Goal: Information Seeking & Learning: Learn about a topic

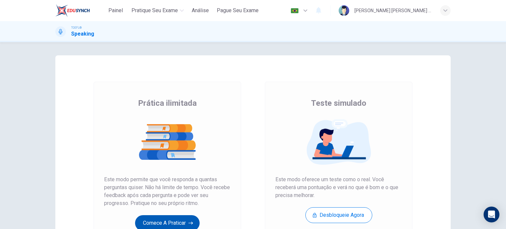
click at [160, 224] on button "Comece a praticar" at bounding box center [167, 223] width 65 height 16
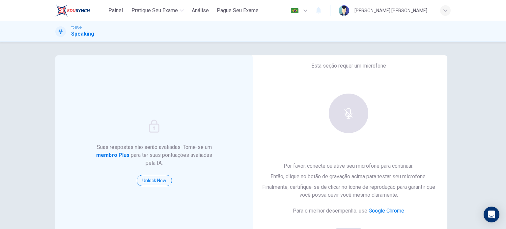
click at [459, 63] on div "Suas respostas não serão avaliadas. Torne-se um membro Plus para ter suas pontu…" at bounding box center [253, 169] width 417 height 229
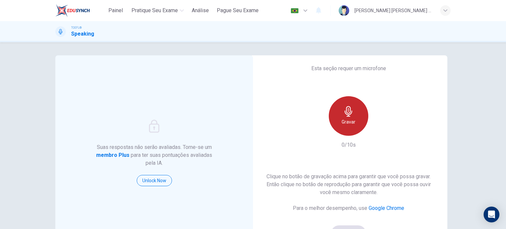
click at [344, 108] on icon "button" at bounding box center [349, 111] width 11 height 11
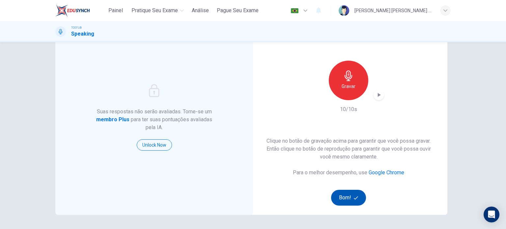
click at [346, 201] on button "Bom!" at bounding box center [348, 198] width 35 height 16
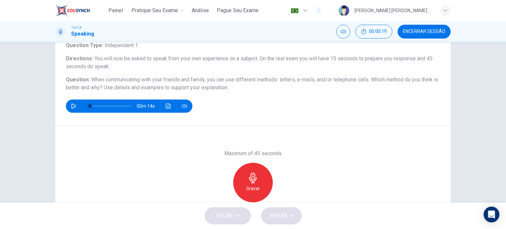
scroll to position [46, 0]
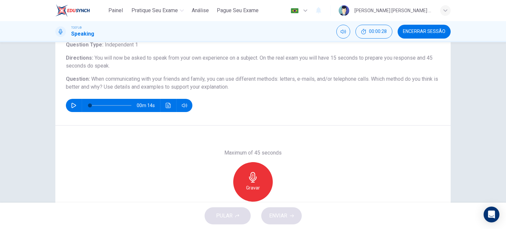
click at [72, 103] on icon "button" at bounding box center [74, 105] width 5 height 5
type input "0"
click at [251, 181] on icon "button" at bounding box center [253, 177] width 8 height 11
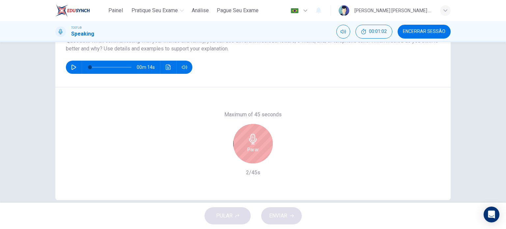
scroll to position [95, 0]
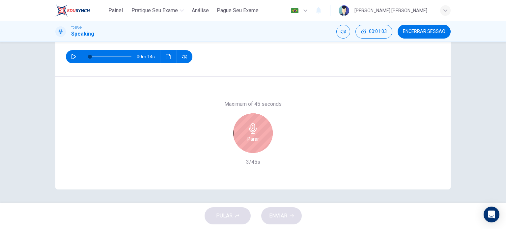
click at [259, 133] on div "Parar" at bounding box center [253, 133] width 40 height 40
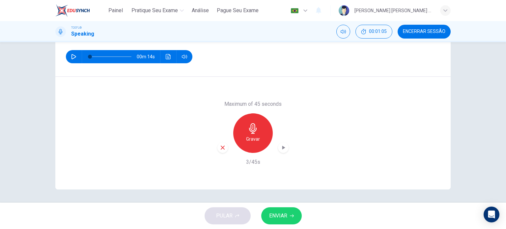
click at [221, 148] on icon "button" at bounding box center [223, 148] width 4 height 4
click at [246, 136] on h6 "Gravar" at bounding box center [253, 139] width 14 height 8
click at [285, 212] on span "ENVIAR" at bounding box center [278, 215] width 18 height 9
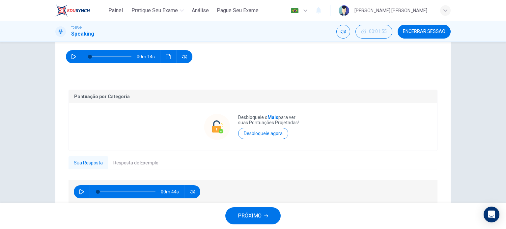
click at [258, 215] on span "PRÓXIMO" at bounding box center [250, 215] width 24 height 9
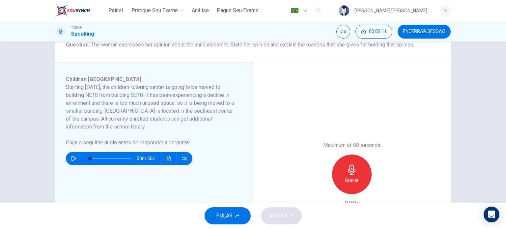
scroll to position [90, 0]
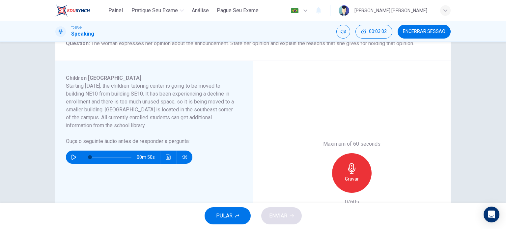
click at [71, 156] on icon "button" at bounding box center [73, 157] width 5 height 5
type input "0"
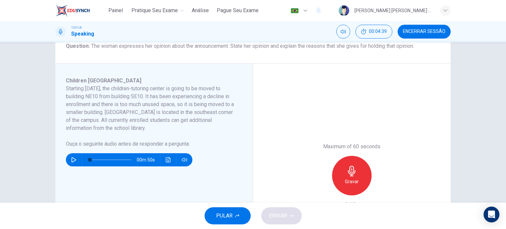
scroll to position [86, 0]
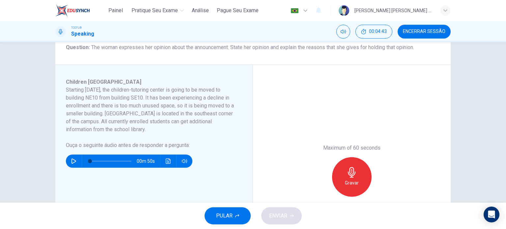
click at [350, 169] on icon "button" at bounding box center [352, 172] width 11 height 11
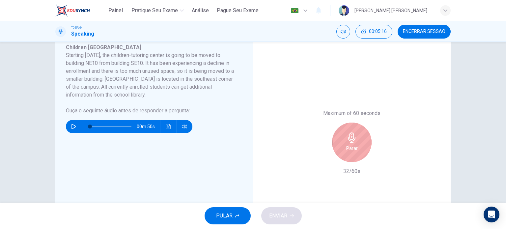
scroll to position [126, 0]
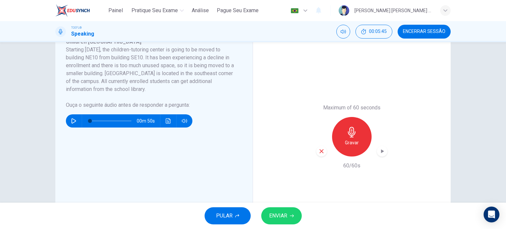
click at [275, 213] on span "ENVIAR" at bounding box center [278, 215] width 18 height 9
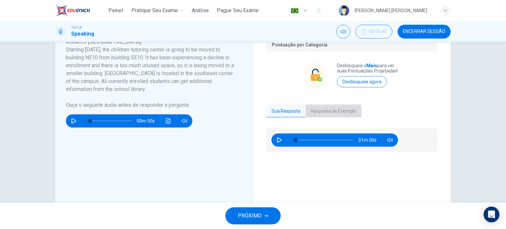
click at [330, 113] on button "Resposta de Exemplo" at bounding box center [334, 112] width 56 height 14
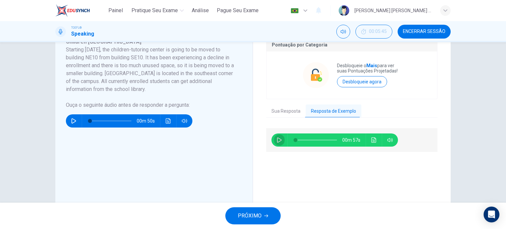
click at [278, 141] on icon "button" at bounding box center [279, 139] width 5 height 5
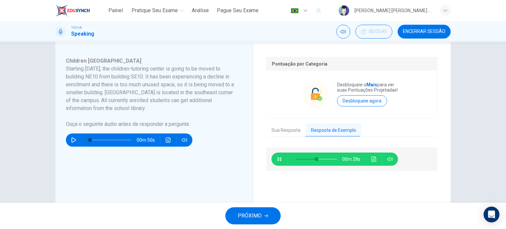
scroll to position [106, 0]
type input "0"
click at [285, 126] on button "Sua Resposta" at bounding box center [286, 131] width 40 height 14
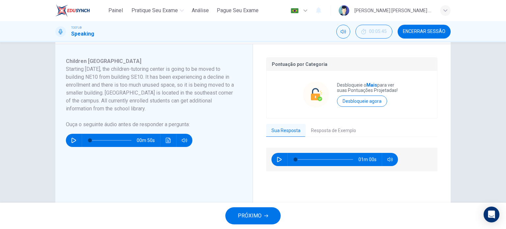
click at [253, 217] on span "PRÓXIMO" at bounding box center [250, 215] width 24 height 9
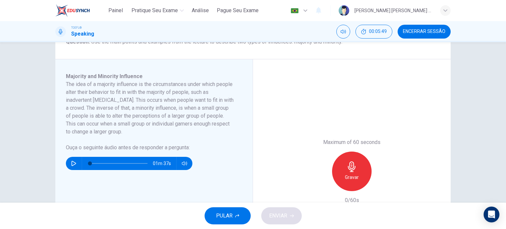
scroll to position [94, 0]
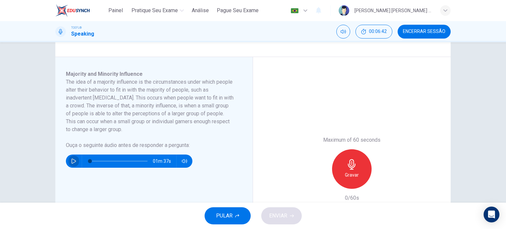
click at [71, 161] on icon "button" at bounding box center [73, 161] width 5 height 5
type input "0"
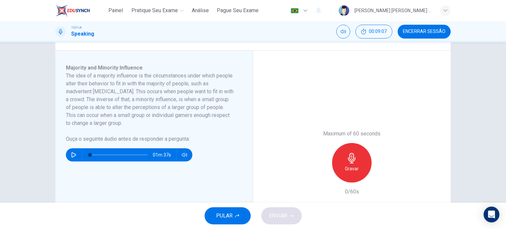
scroll to position [104, 0]
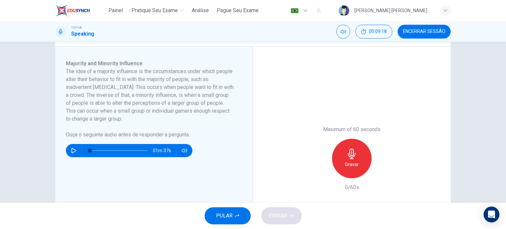
click at [353, 157] on icon "button" at bounding box center [352, 154] width 11 height 11
click at [278, 212] on span "ENVIAR" at bounding box center [278, 215] width 18 height 9
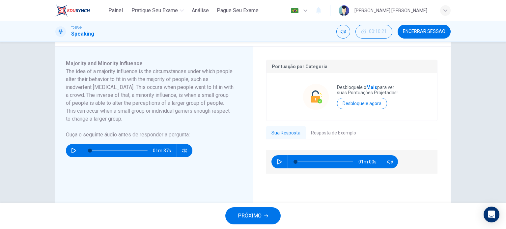
click at [320, 132] on button "Resposta de Exemplo" at bounding box center [334, 133] width 56 height 14
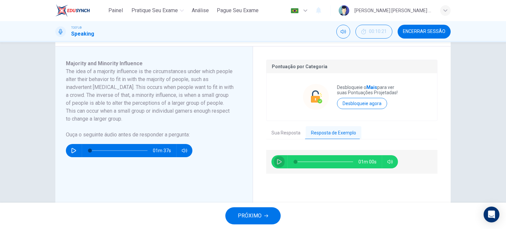
click at [277, 162] on icon "button" at bounding box center [279, 161] width 5 height 5
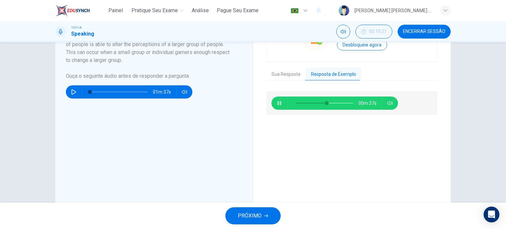
scroll to position [162, 0]
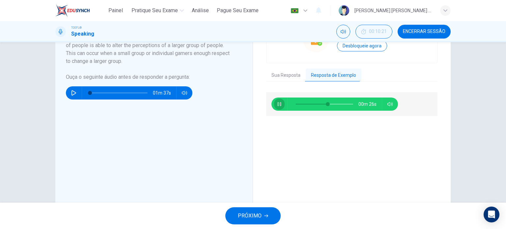
click at [280, 105] on icon "button" at bounding box center [279, 104] width 5 height 5
type input "56"
click at [267, 209] on button "PRÓXIMO" at bounding box center [253, 215] width 55 height 17
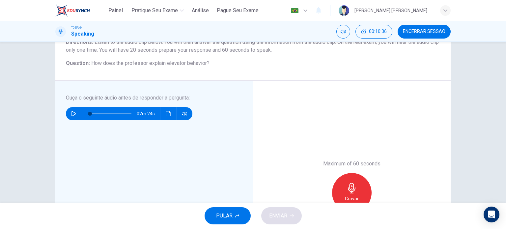
scroll to position [68, 0]
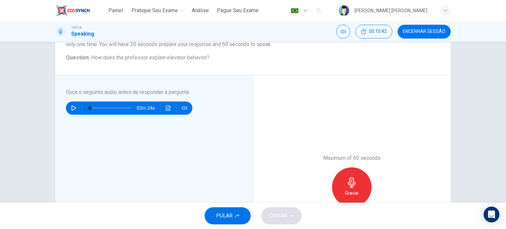
click at [72, 106] on icon "button" at bounding box center [74, 108] width 5 height 5
type input "0"
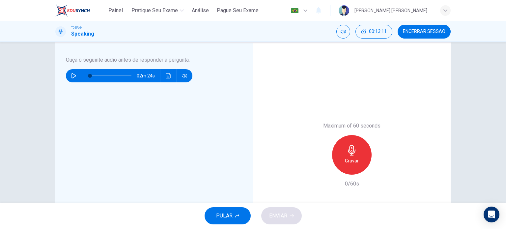
scroll to position [103, 0]
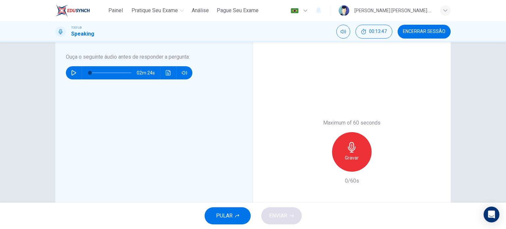
click at [351, 148] on icon "button" at bounding box center [352, 147] width 11 height 11
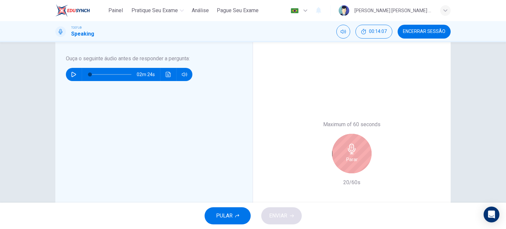
scroll to position [104, 0]
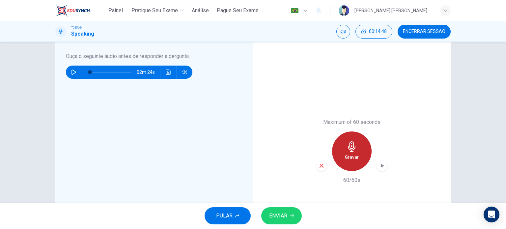
click at [357, 147] on div "Gravar" at bounding box center [352, 152] width 40 height 40
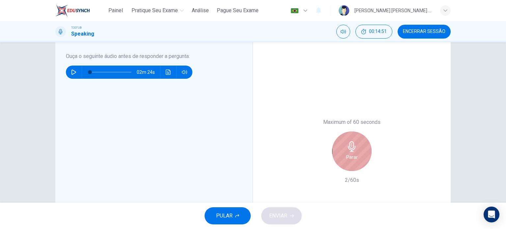
click at [353, 146] on icon "button" at bounding box center [352, 146] width 8 height 11
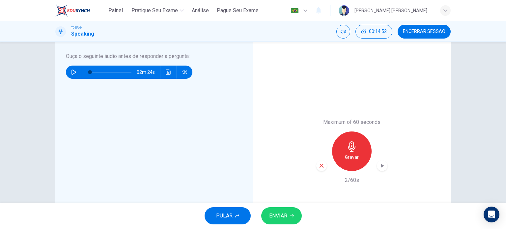
click at [319, 167] on icon "button" at bounding box center [322, 166] width 6 height 6
click at [349, 153] on h6 "Gravar" at bounding box center [352, 157] width 14 height 8
click at [282, 216] on span "ENVIAR" at bounding box center [278, 215] width 18 height 9
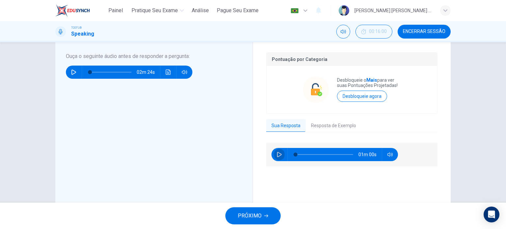
click at [279, 153] on icon "button" at bounding box center [279, 154] width 5 height 5
type input "0"
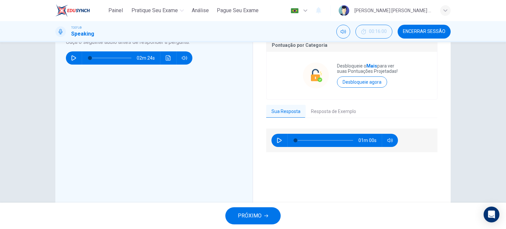
scroll to position [121, 0]
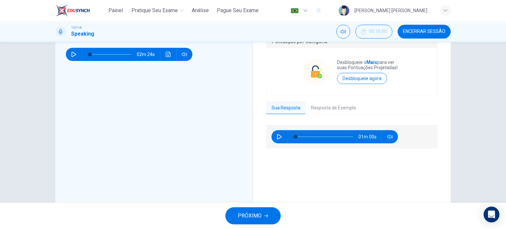
click at [322, 108] on button "Resposta de Exemplo" at bounding box center [334, 108] width 56 height 14
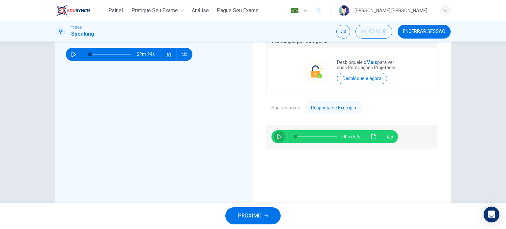
click at [279, 137] on icon "button" at bounding box center [279, 136] width 5 height 5
type input "0"
click at [422, 32] on span "Encerrar Sessão" at bounding box center [424, 31] width 43 height 5
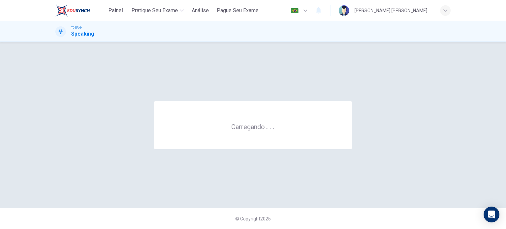
scroll to position [0, 0]
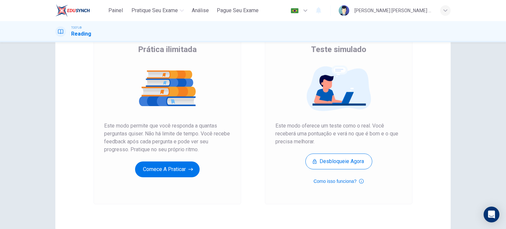
scroll to position [58, 0]
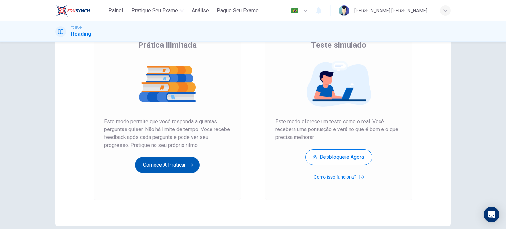
click at [181, 160] on button "Comece a praticar" at bounding box center [167, 165] width 65 height 16
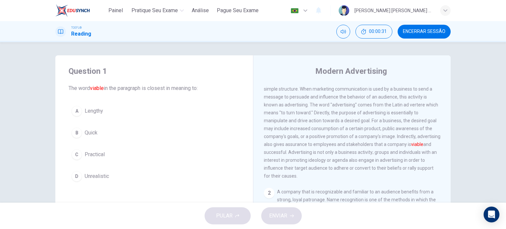
scroll to position [32, 0]
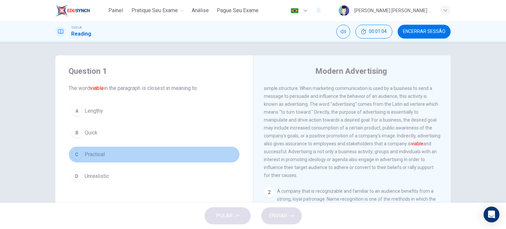
click at [77, 150] on div "C" at bounding box center [77, 154] width 11 height 11
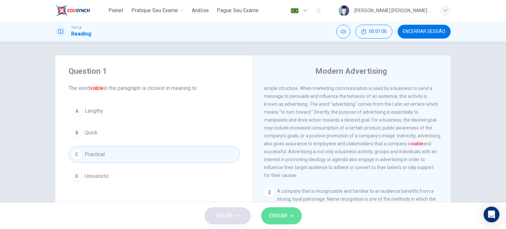
click at [281, 215] on span "ENVIAR" at bounding box center [278, 215] width 18 height 9
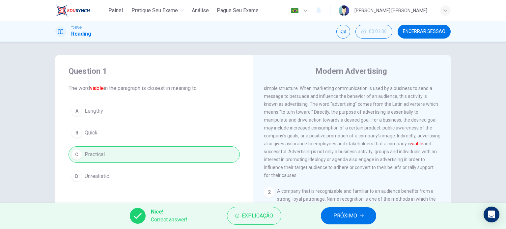
click at [348, 212] on span "PRÓXIMO" at bounding box center [346, 215] width 24 height 9
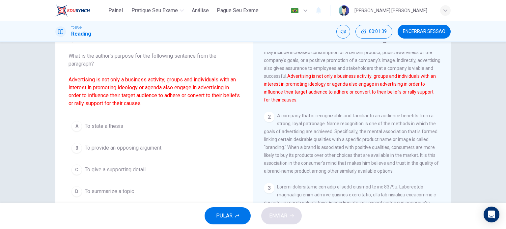
scroll to position [31, 0]
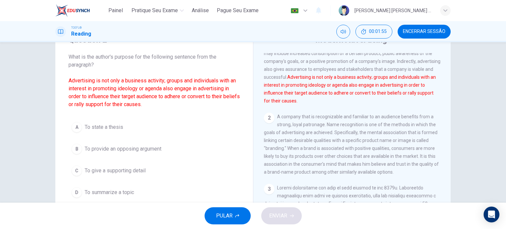
click at [73, 168] on div "C" at bounding box center [77, 171] width 11 height 11
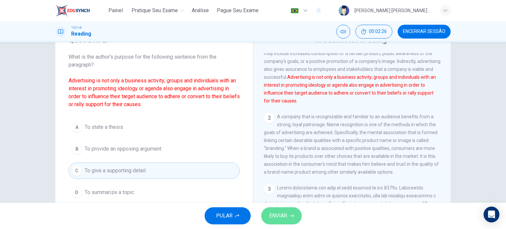
click at [282, 216] on span "ENVIAR" at bounding box center [278, 215] width 18 height 9
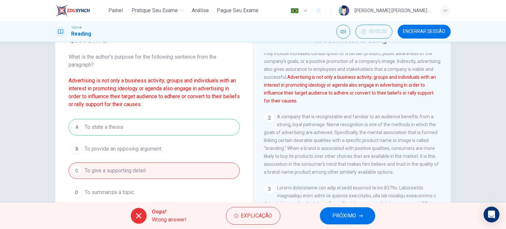
click at [337, 213] on span "PRÓXIMO" at bounding box center [345, 215] width 24 height 9
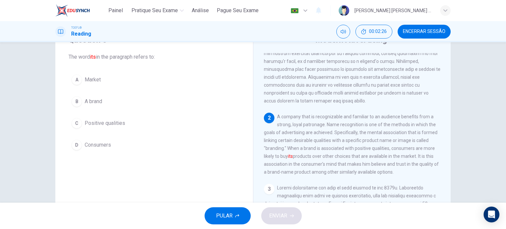
scroll to position [80, 0]
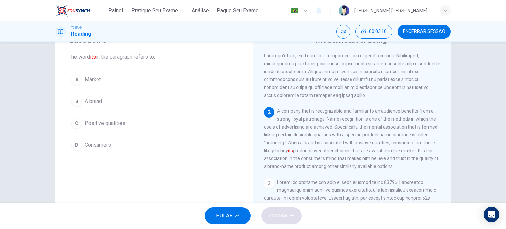
click at [76, 103] on div "B" at bounding box center [77, 101] width 11 height 11
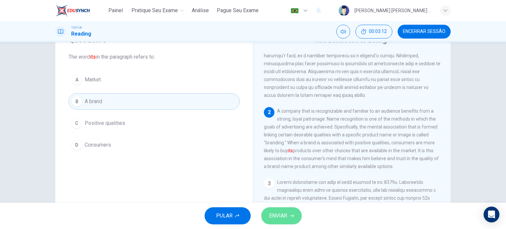
click at [288, 220] on button "ENVIAR" at bounding box center [281, 215] width 41 height 17
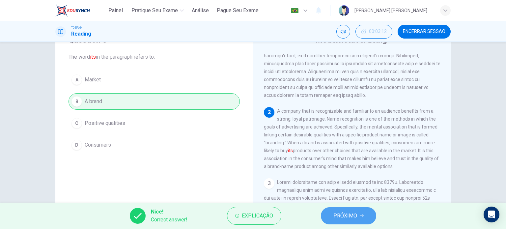
click at [334, 217] on span "PRÓXIMO" at bounding box center [346, 215] width 24 height 9
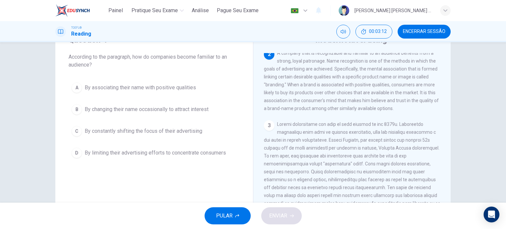
scroll to position [138, 0]
click at [167, 89] on span "By associating their name with positive qualities" at bounding box center [140, 88] width 111 height 8
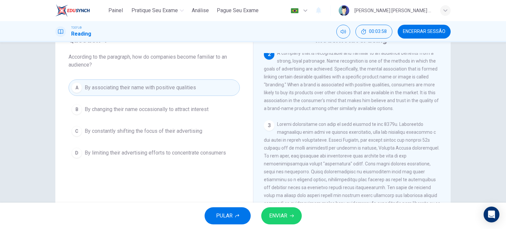
click at [281, 215] on span "ENVIAR" at bounding box center [278, 215] width 18 height 9
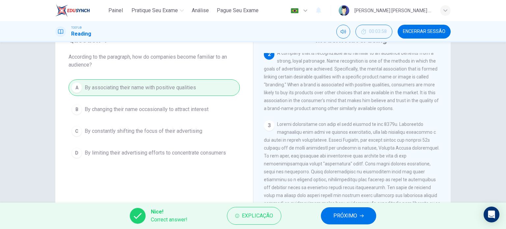
click at [336, 213] on span "PRÓXIMO" at bounding box center [346, 215] width 24 height 9
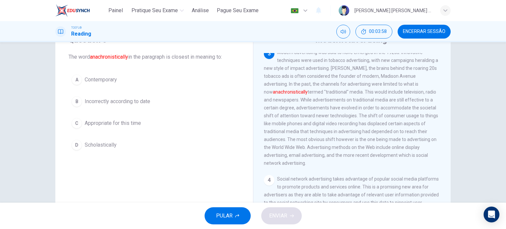
scroll to position [211, 0]
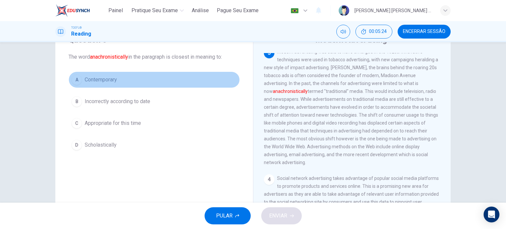
click at [75, 80] on div "A" at bounding box center [77, 80] width 11 height 11
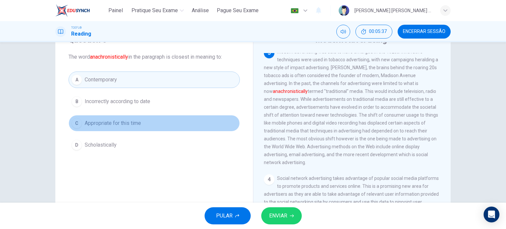
click at [136, 122] on span "Appropriate for this time" at bounding box center [113, 123] width 56 height 8
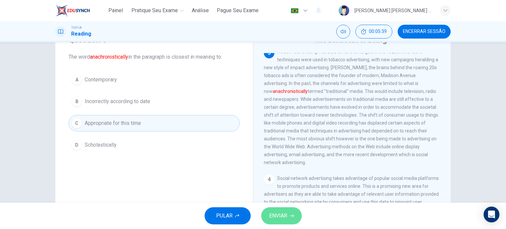
click at [277, 219] on span "ENVIAR" at bounding box center [278, 215] width 18 height 9
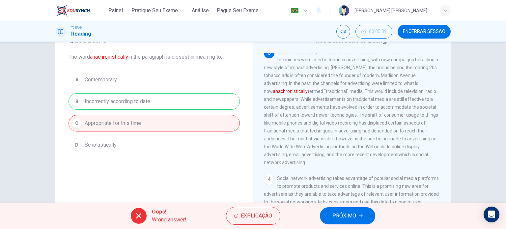
click at [351, 217] on span "PRÓXIMO" at bounding box center [345, 215] width 24 height 9
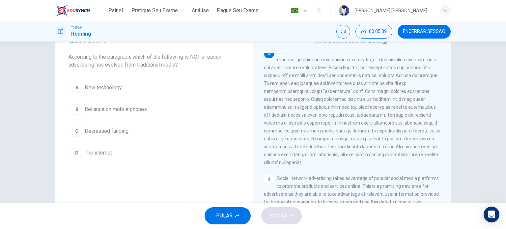
scroll to position [212, 0]
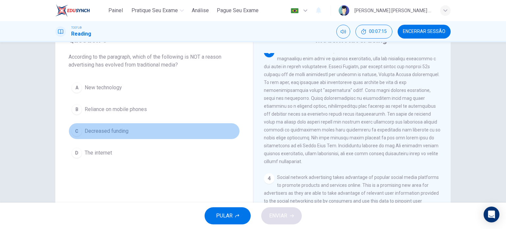
click at [120, 127] on span "Decreased funding" at bounding box center [107, 131] width 44 height 8
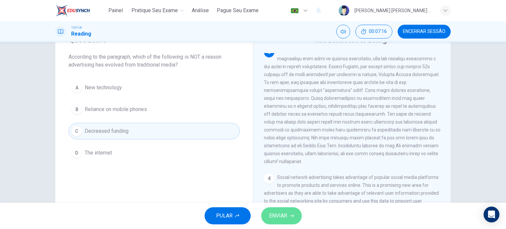
click at [284, 219] on span "ENVIAR" at bounding box center [278, 215] width 18 height 9
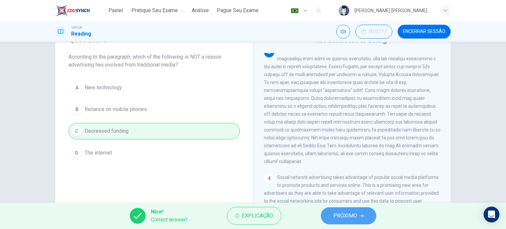
click at [345, 211] on span "PRÓXIMO" at bounding box center [346, 215] width 24 height 9
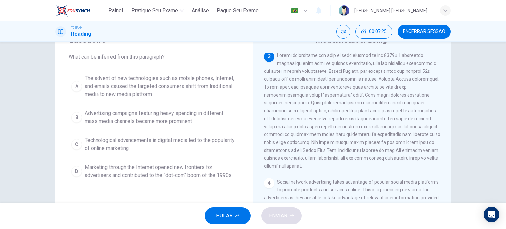
scroll to position [209, 0]
click at [164, 87] on span "The advent of new technologies such as mobile phones, Internet, and emails caus…" at bounding box center [161, 87] width 152 height 24
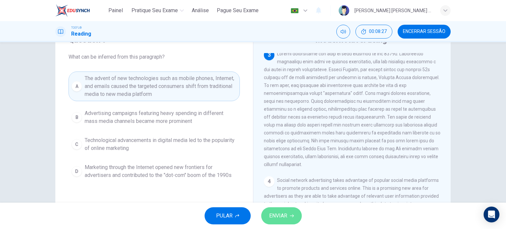
click at [278, 213] on span "ENVIAR" at bounding box center [278, 215] width 18 height 9
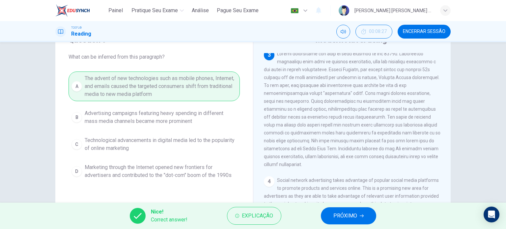
click at [365, 215] on button "PRÓXIMO" at bounding box center [348, 215] width 55 height 17
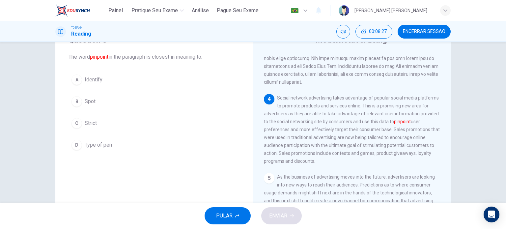
scroll to position [292, 0]
click at [80, 79] on div "A" at bounding box center [77, 80] width 11 height 11
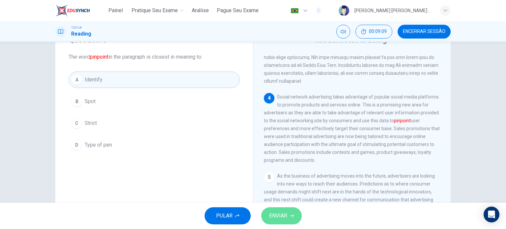
click at [283, 216] on span "ENVIAR" at bounding box center [278, 215] width 18 height 9
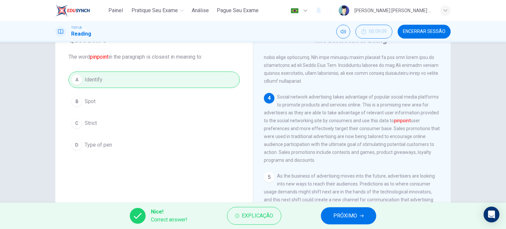
click at [335, 217] on span "PRÓXIMO" at bounding box center [346, 215] width 24 height 9
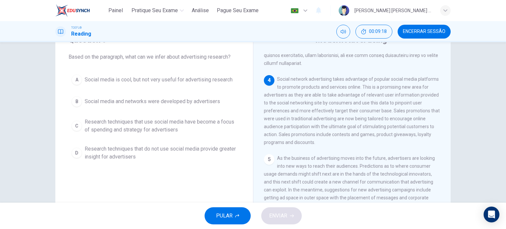
scroll to position [311, 0]
click at [185, 126] on span "Research techniques that use social media have become a focus of spending and s…" at bounding box center [161, 126] width 152 height 16
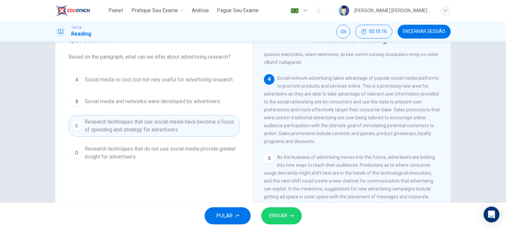
click at [294, 217] on icon "button" at bounding box center [292, 216] width 4 height 4
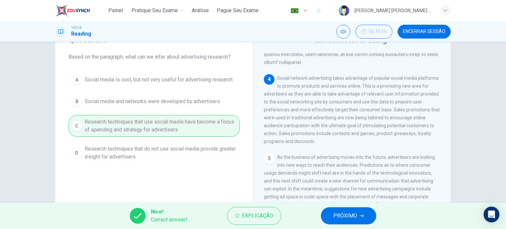
click at [338, 214] on span "PRÓXIMO" at bounding box center [346, 215] width 24 height 9
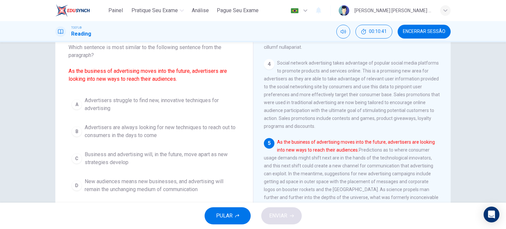
scroll to position [42, 0]
click at [192, 130] on span "Advertisers are always looking for new techniques to reach out to consumers in …" at bounding box center [161, 131] width 152 height 16
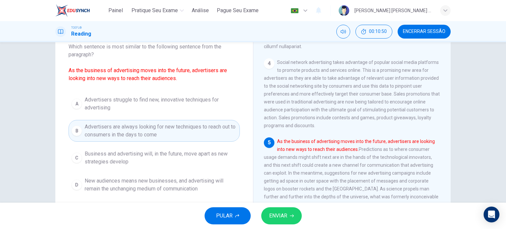
click at [280, 215] on span "ENVIAR" at bounding box center [278, 215] width 18 height 9
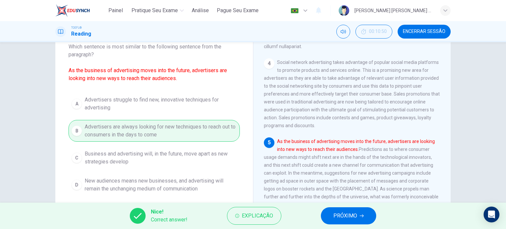
click at [329, 214] on button "PRÓXIMO" at bounding box center [348, 215] width 55 height 17
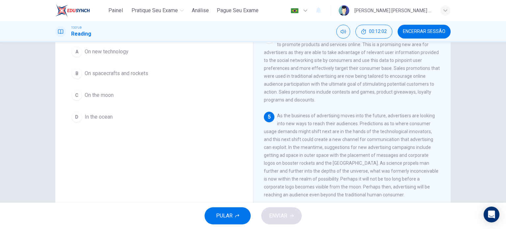
scroll to position [71, 0]
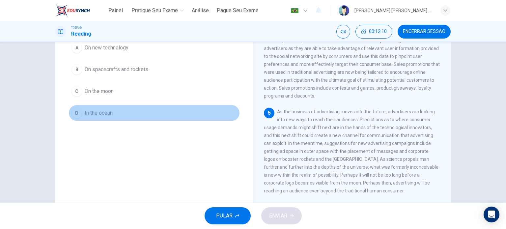
click at [73, 111] on div "D" at bounding box center [77, 113] width 11 height 11
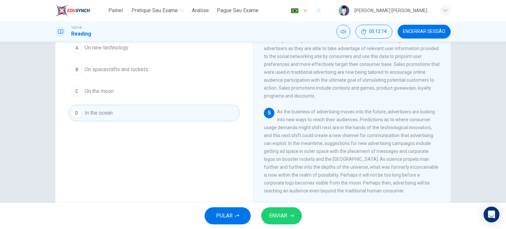
click at [292, 214] on icon "button" at bounding box center [292, 216] width 4 height 4
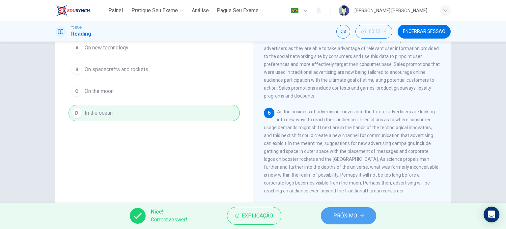
click at [338, 213] on span "PRÓXIMO" at bounding box center [346, 215] width 24 height 9
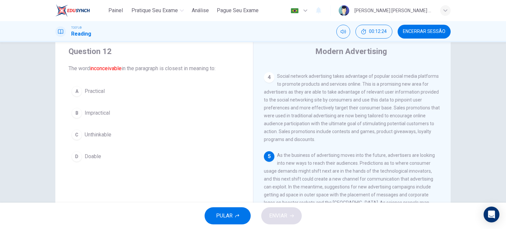
scroll to position [18, 0]
click at [77, 114] on div "B" at bounding box center [77, 114] width 11 height 11
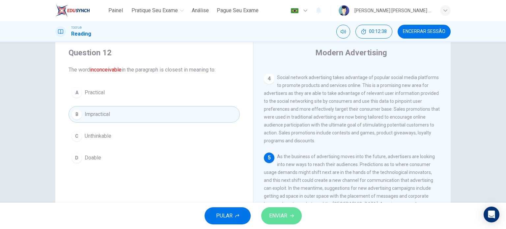
click at [281, 214] on span "ENVIAR" at bounding box center [278, 215] width 18 height 9
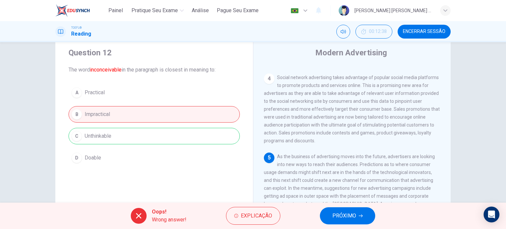
click at [355, 215] on span "PRÓXIMO" at bounding box center [345, 215] width 24 height 9
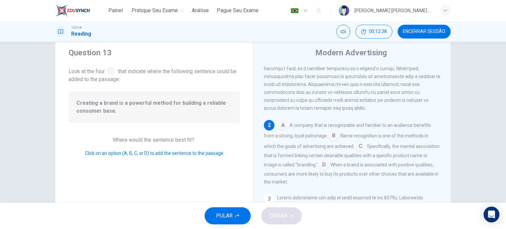
scroll to position [81, 0]
click at [329, 167] on input at bounding box center [324, 165] width 11 height 11
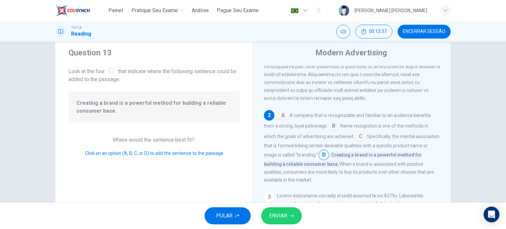
scroll to position [92, 0]
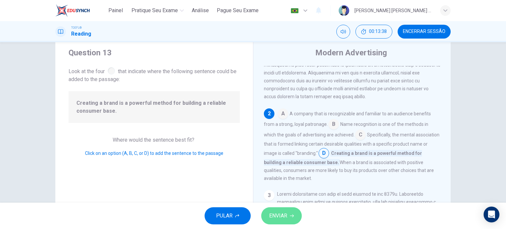
click at [278, 216] on span "ENVIAR" at bounding box center [278, 215] width 18 height 9
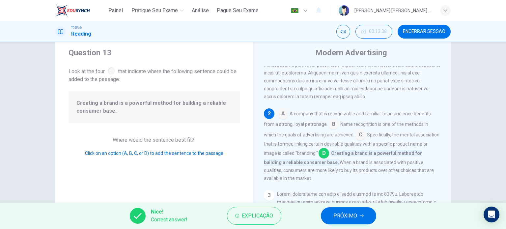
click at [338, 214] on span "PRÓXIMO" at bounding box center [346, 215] width 24 height 9
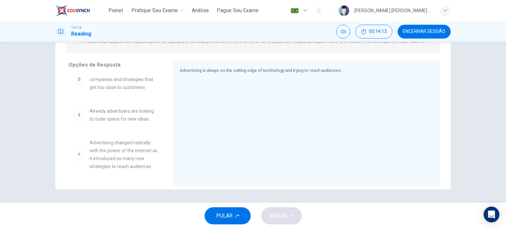
scroll to position [138, 0]
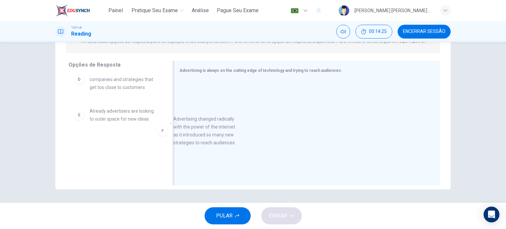
drag, startPoint x: 127, startPoint y: 154, endPoint x: 231, endPoint y: 123, distance: 108.7
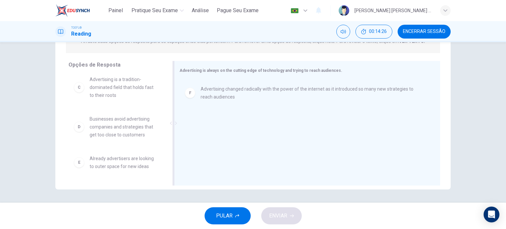
scroll to position [91, 0]
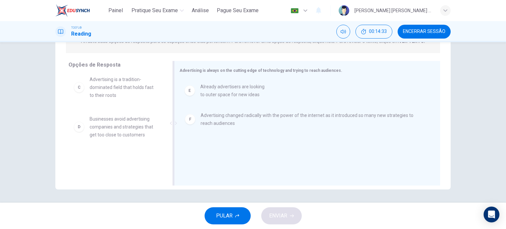
drag, startPoint x: 128, startPoint y: 165, endPoint x: 252, endPoint y: 88, distance: 145.7
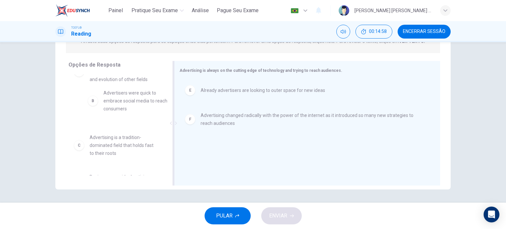
scroll to position [0, 0]
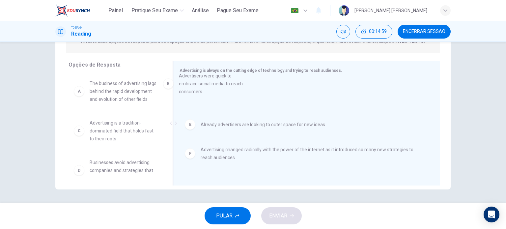
drag, startPoint x: 121, startPoint y: 99, endPoint x: 216, endPoint y: 87, distance: 95.1
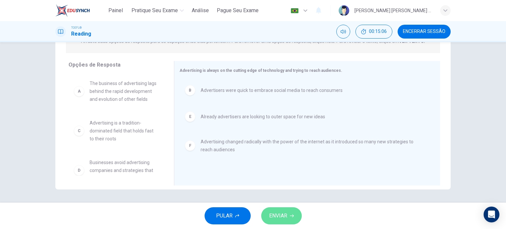
click at [278, 215] on span "ENVIAR" at bounding box center [278, 215] width 18 height 9
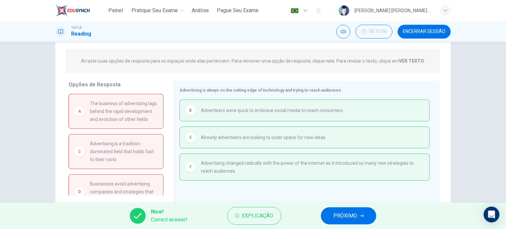
scroll to position [95, 0]
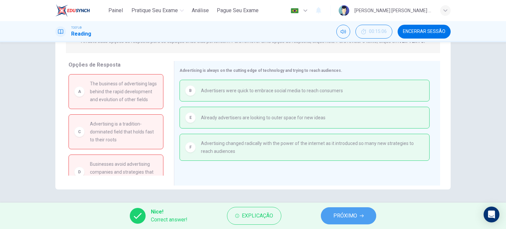
click at [353, 214] on span "PRÓXIMO" at bounding box center [346, 215] width 24 height 9
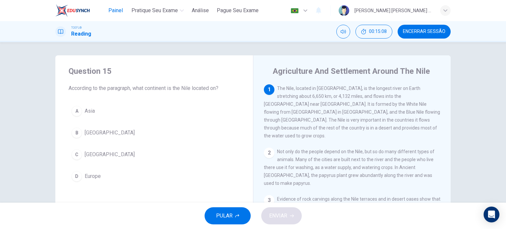
click at [117, 10] on span "Painel" at bounding box center [115, 11] width 15 height 8
